Goal: Transaction & Acquisition: Purchase product/service

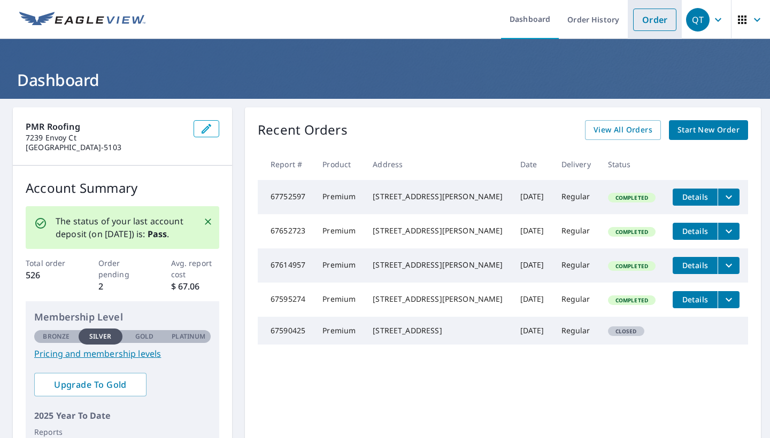
click at [664, 18] on link "Order" at bounding box center [654, 20] width 43 height 22
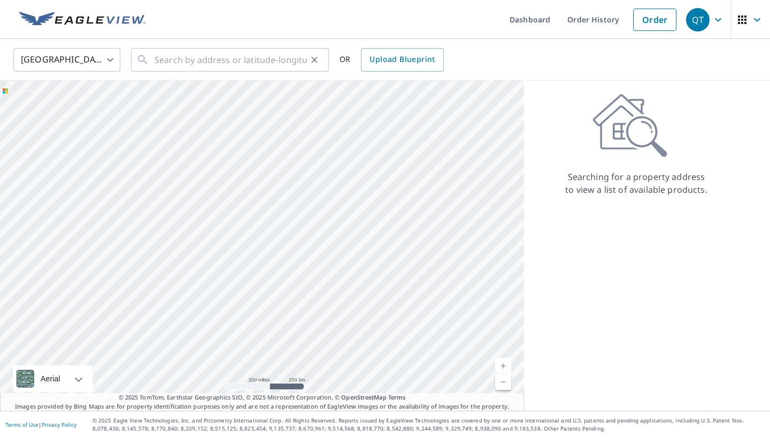
click at [151, 60] on div "​" at bounding box center [230, 60] width 198 height 24
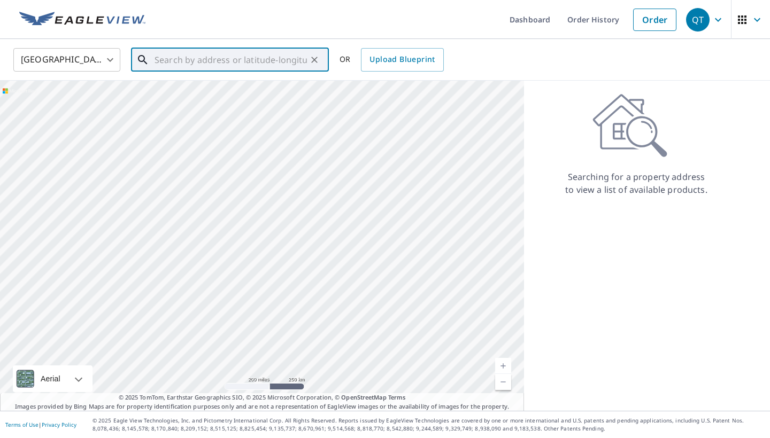
paste input "[STREET_ADDRESS][PERSON_NAME][PERSON_NAME]"
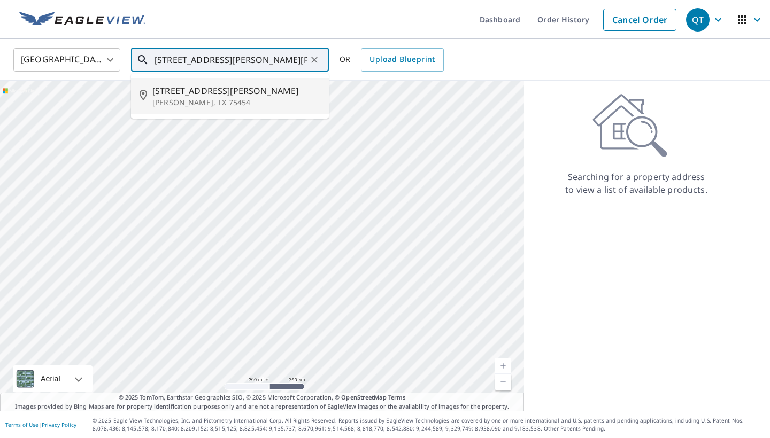
click at [198, 99] on p "[PERSON_NAME], TX 75454" at bounding box center [236, 102] width 168 height 11
type input "[STREET_ADDRESS][PERSON_NAME][PERSON_NAME]"
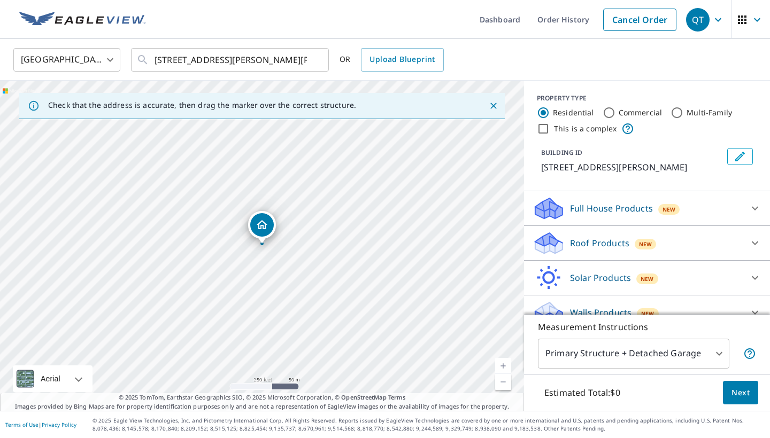
click at [650, 244] on div "New" at bounding box center [644, 244] width 21 height 11
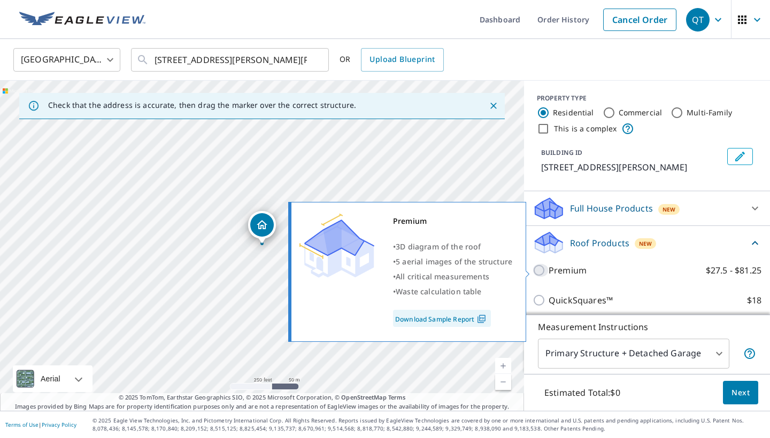
click at [547, 271] on input "Premium $27.5 - $81.25" at bounding box center [540, 270] width 16 height 13
checkbox input "true"
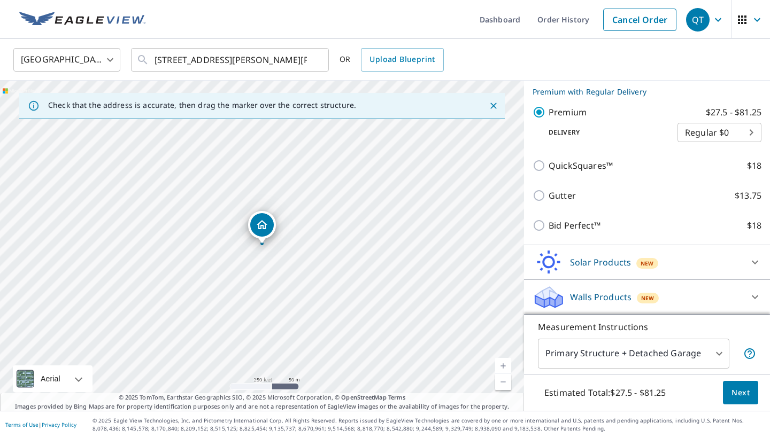
click at [741, 394] on span "Next" at bounding box center [740, 392] width 18 height 13
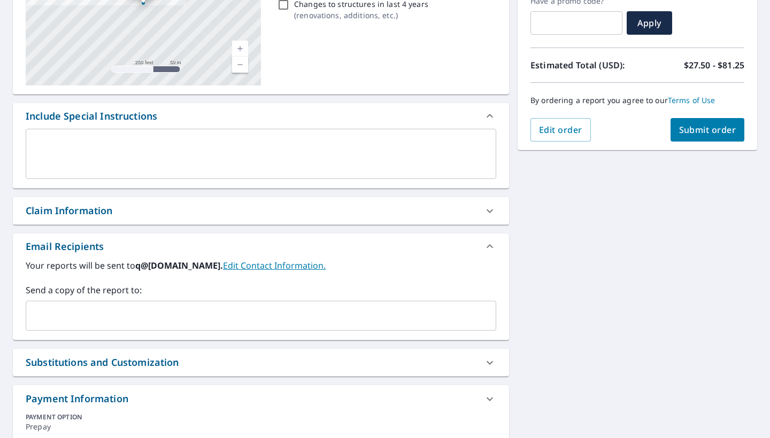
scroll to position [192, 0]
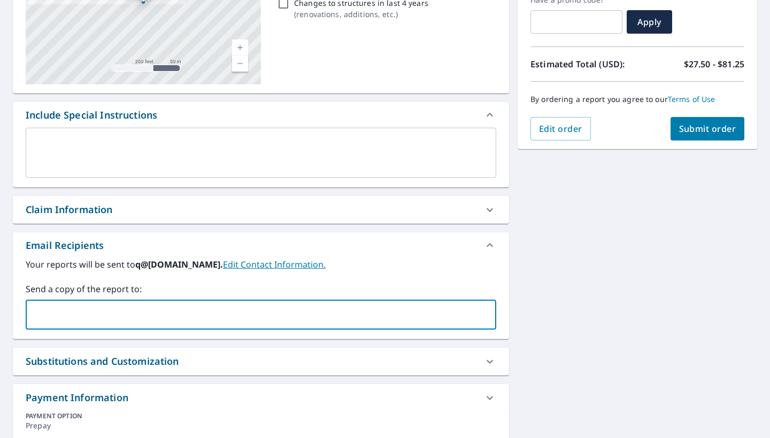
type input "[PERSON_NAME][EMAIL_ADDRESS][DOMAIN_NAME]"
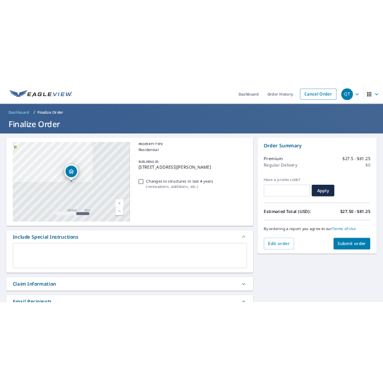
scroll to position [0, 0]
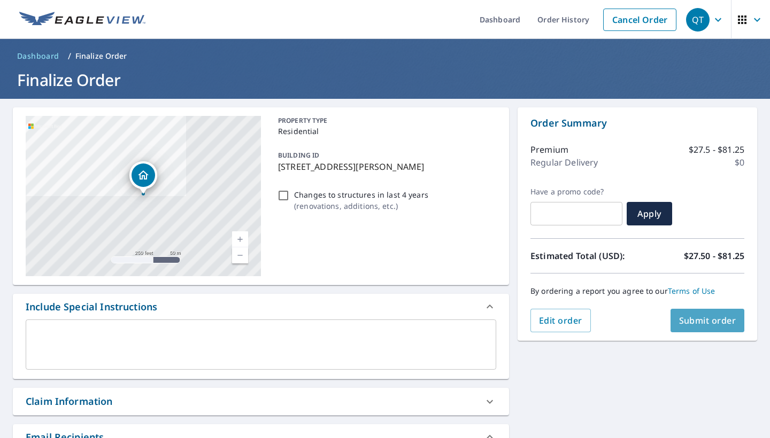
click at [711, 322] on span "Submit order" at bounding box center [707, 321] width 57 height 12
checkbox input "true"
